Goal: Transaction & Acquisition: Purchase product/service

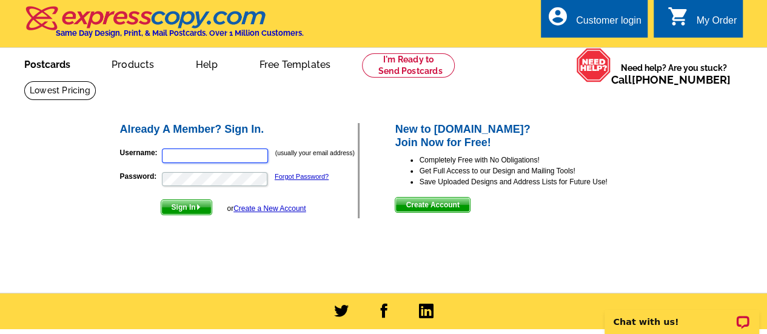
type input "ssweeley@heurohealth.com"
click at [41, 64] on link "Postcards" at bounding box center [47, 63] width 85 height 28
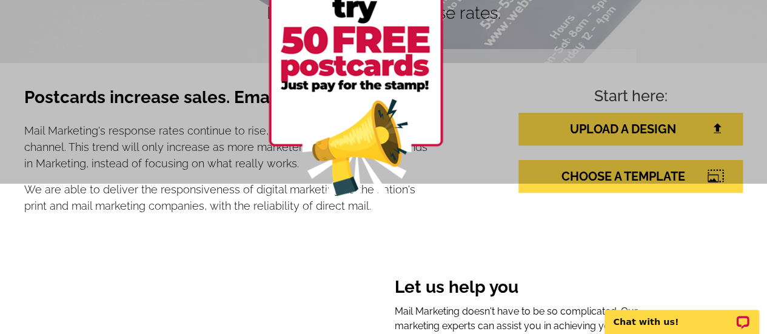
scroll to position [196, 0]
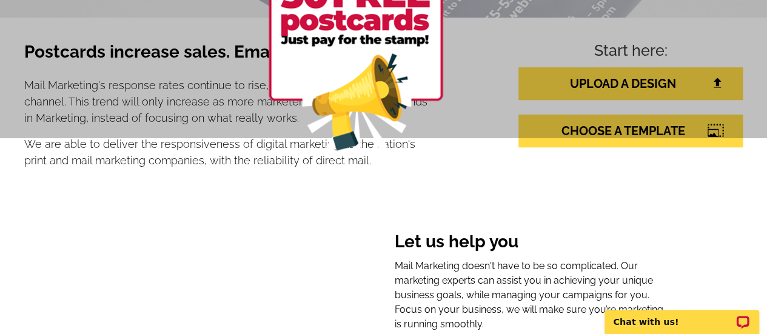
click at [706, 146] on link "CHOOSE A TEMPLATE" at bounding box center [630, 131] width 224 height 33
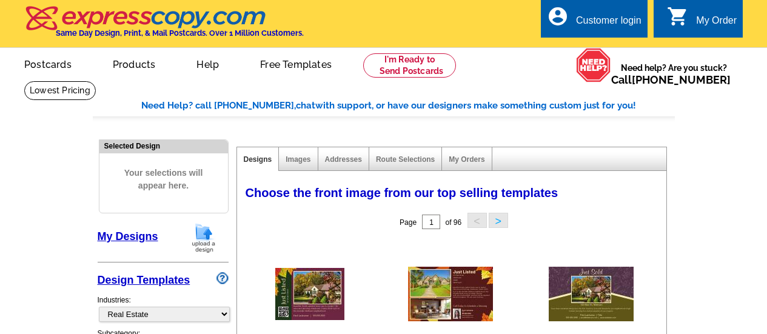
select select "785"
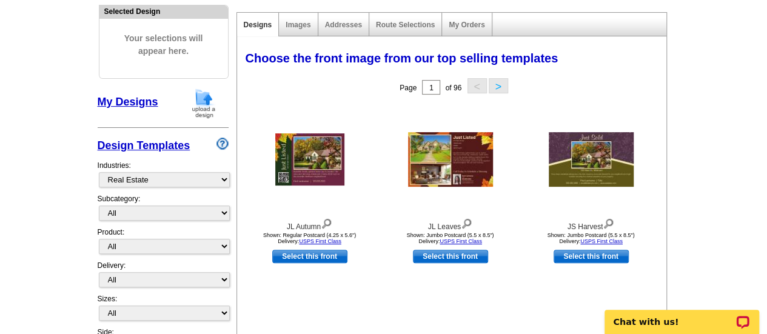
scroll to position [142, 0]
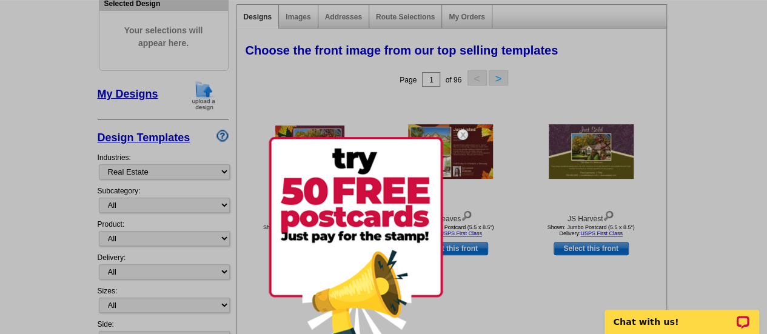
click at [463, 139] on img at bounding box center [462, 134] width 35 height 35
